Goal: Find specific page/section: Find specific page/section

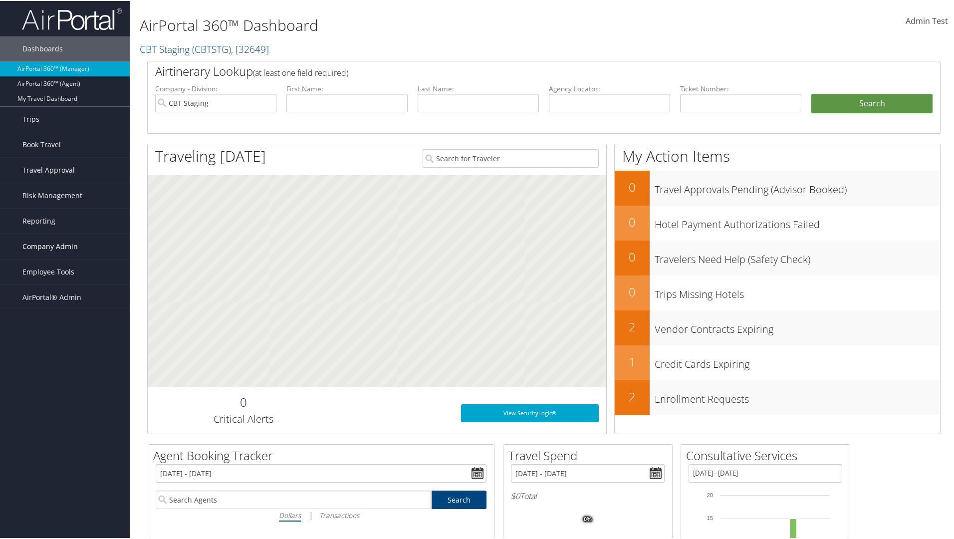
click at [65, 245] on span "Company Admin" at bounding box center [49, 245] width 55 height 25
click at [65, 295] on link "People" at bounding box center [65, 295] width 130 height 15
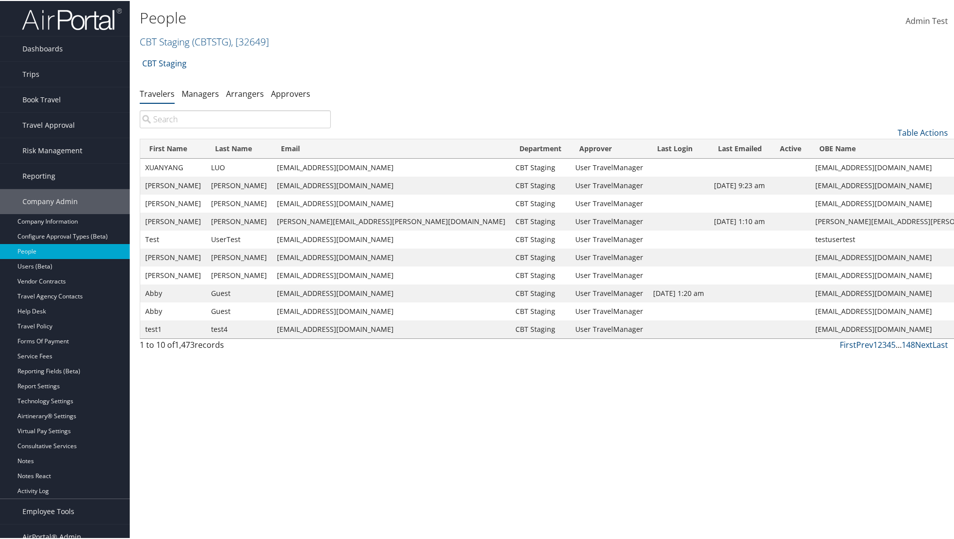
click at [235, 119] on input "search" at bounding box center [235, 118] width 191 height 18
type input "XUANYANG"
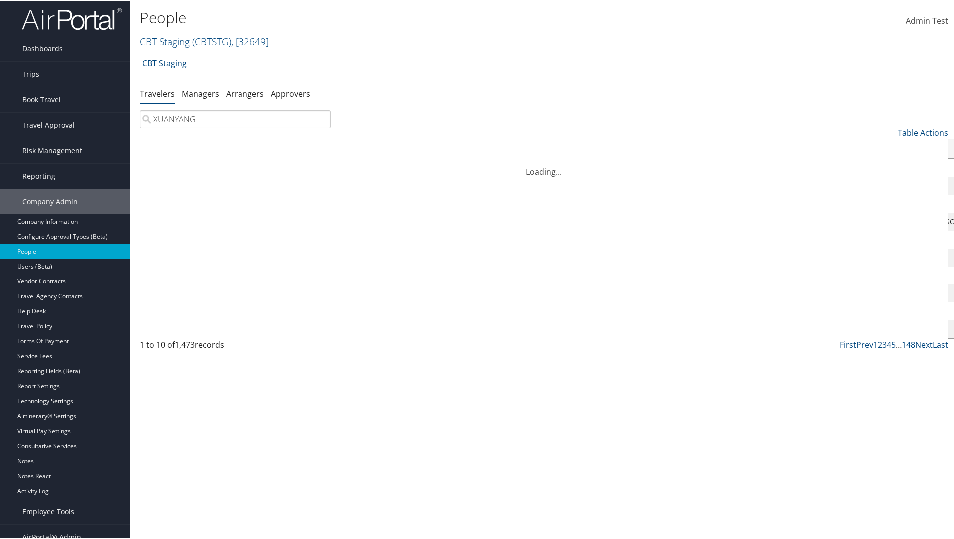
click at [235, 119] on input "XUANYANG" at bounding box center [235, 118] width 191 height 18
type input "Non-existing Name"
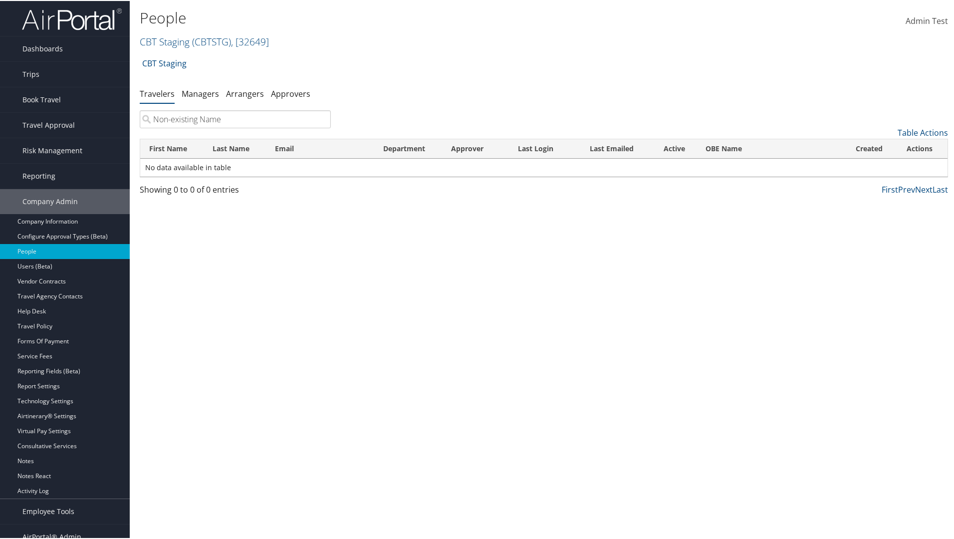
click at [235, 119] on input "Non-existing Name" at bounding box center [235, 118] width 191 height 18
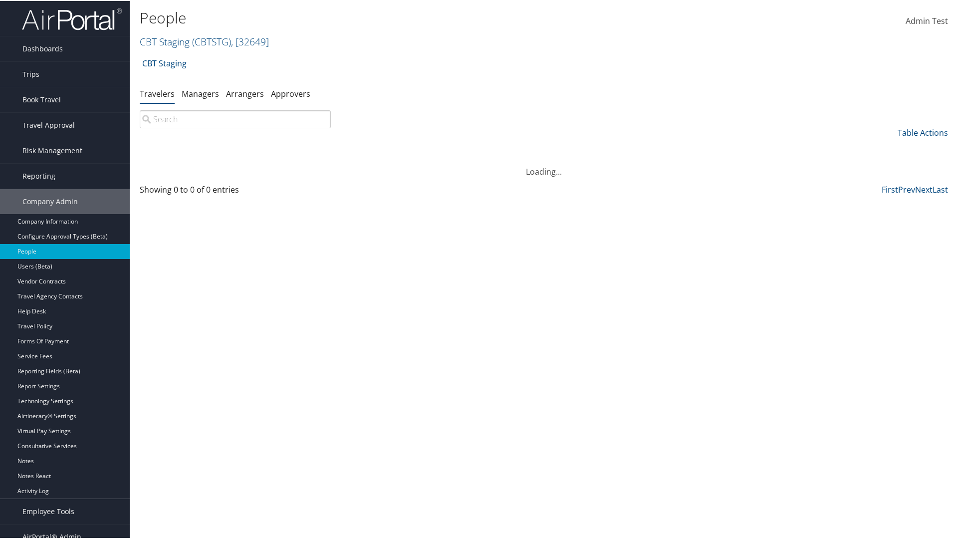
type input "LUO"
